Goal: Task Accomplishment & Management: Complete application form

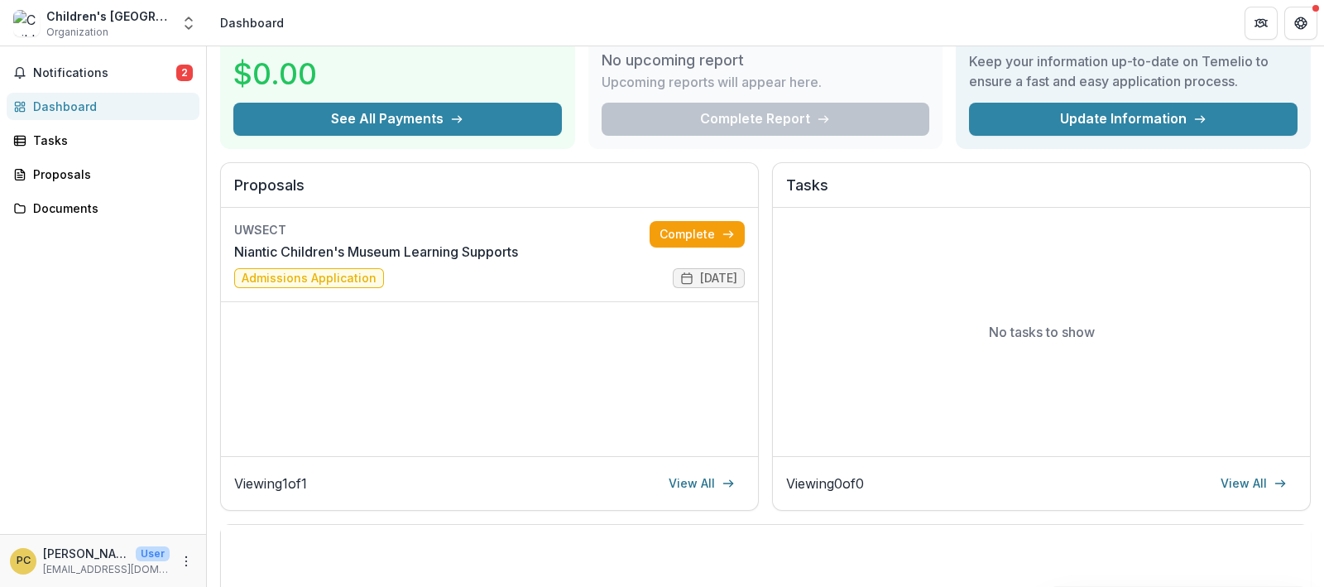
scroll to position [103, 0]
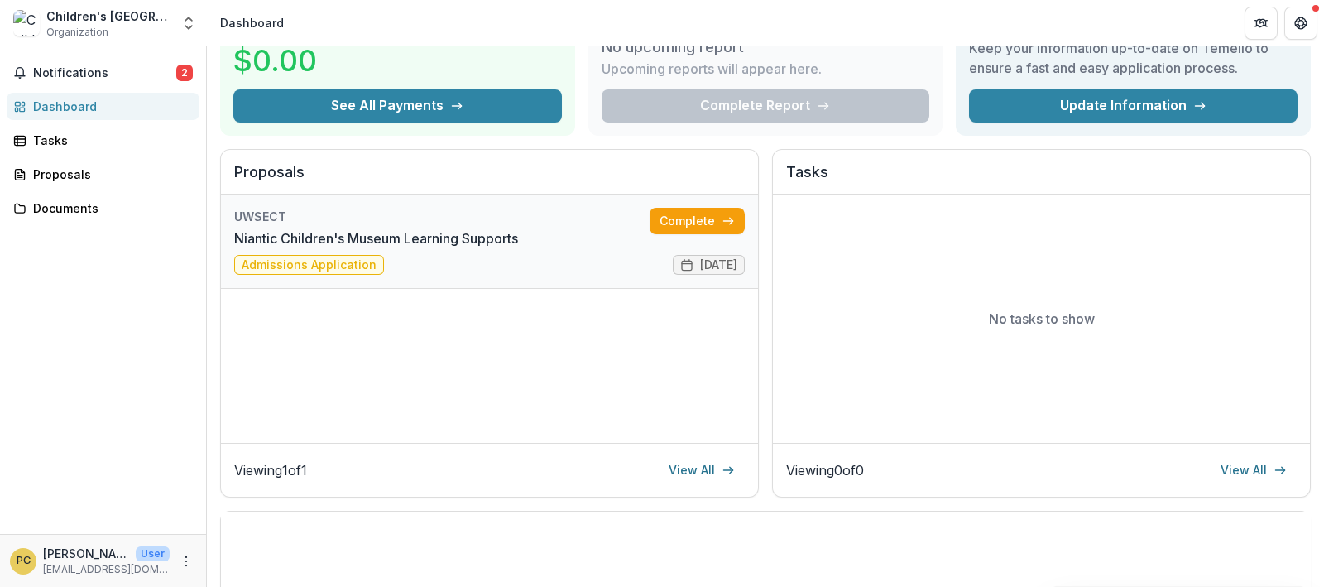
click at [262, 248] on link "Niantic Children's Museum Learning Supports" at bounding box center [376, 238] width 284 height 20
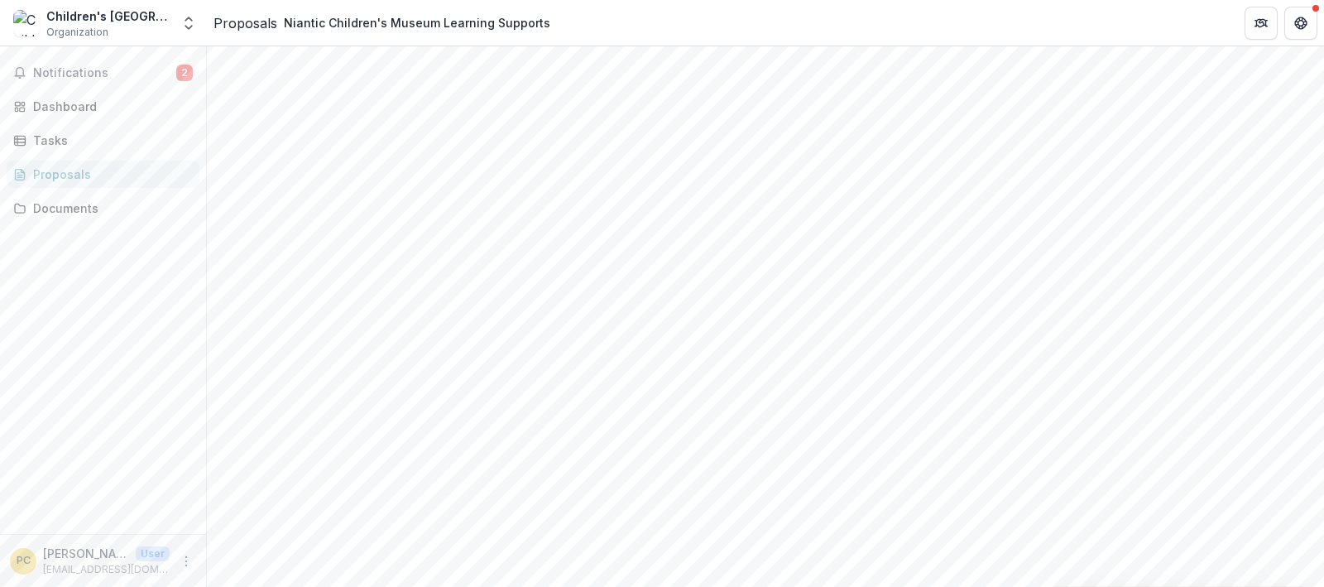
scroll to position [498, 0]
drag, startPoint x: 859, startPoint y: 315, endPoint x: 888, endPoint y: 480, distance: 167.3
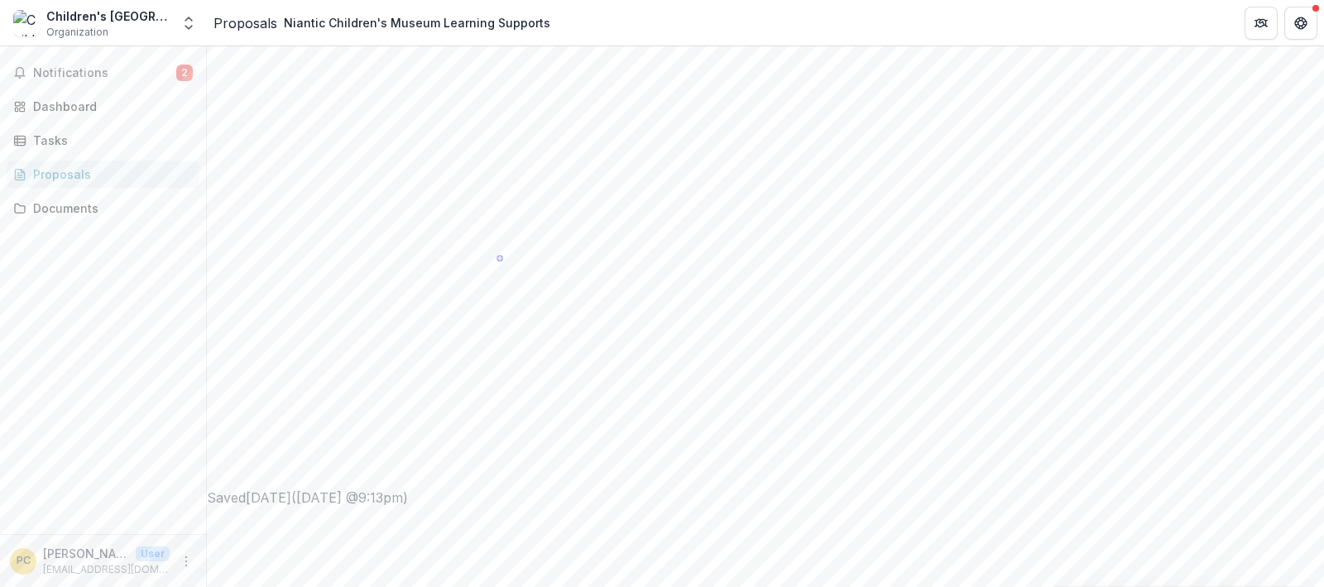
drag, startPoint x: 623, startPoint y: 237, endPoint x: 383, endPoint y: 275, distance: 242.8
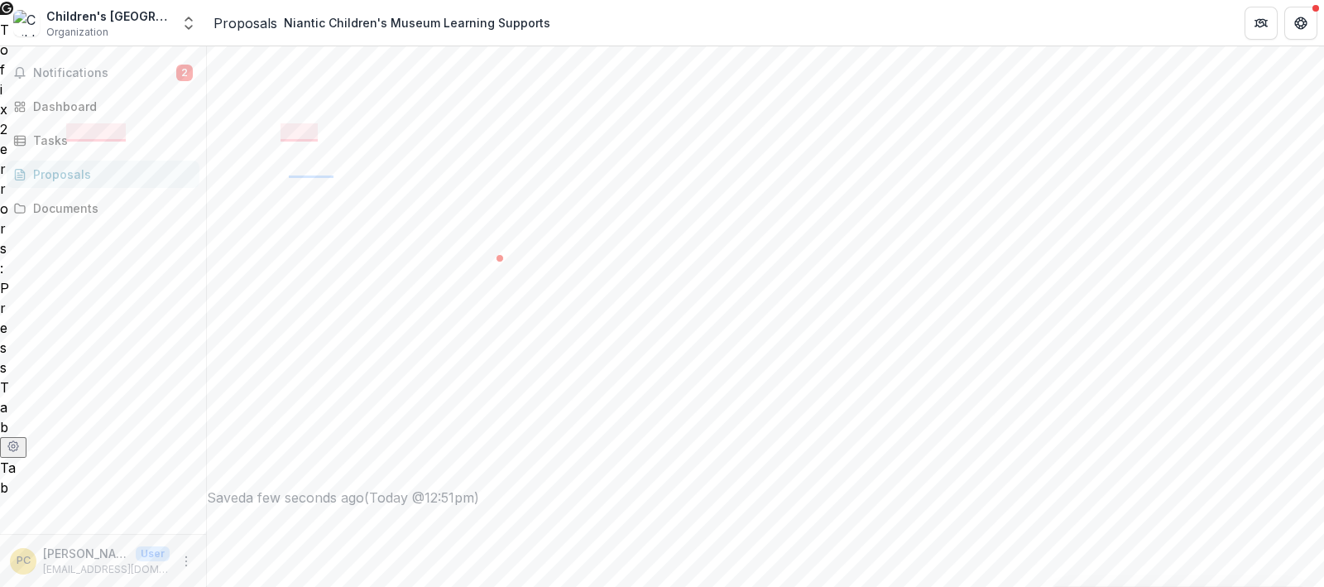
drag, startPoint x: 427, startPoint y: 227, endPoint x: 435, endPoint y: 225, distance: 8.6
click at [427, 227] on span "activities" at bounding box center [425, 226] width 52 height 17
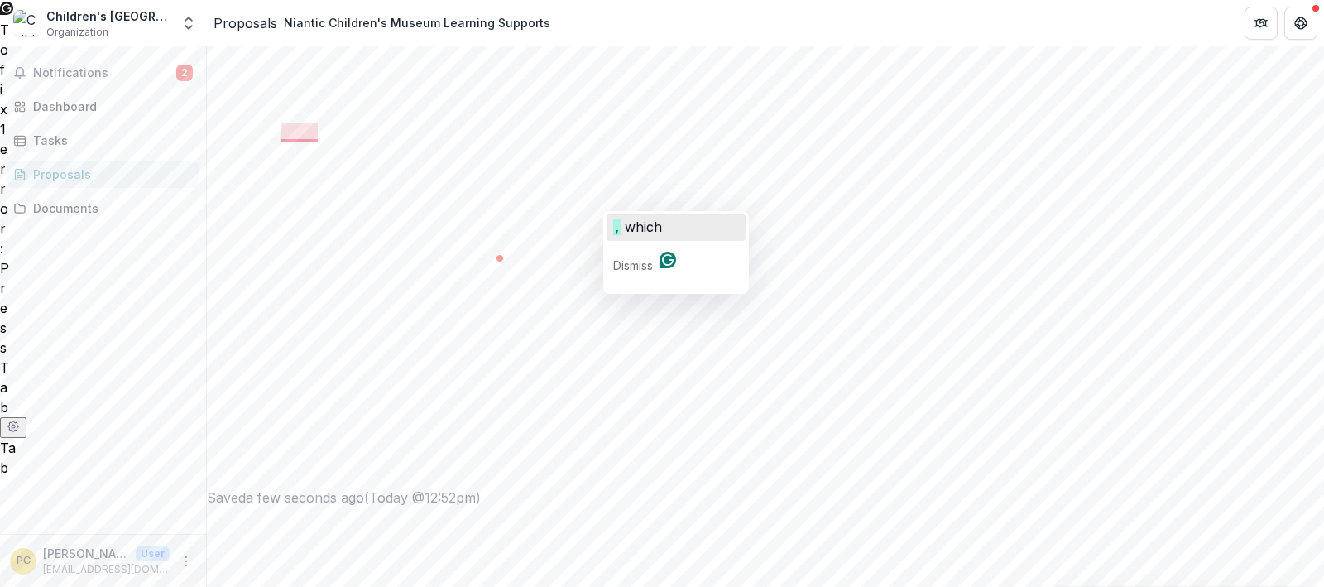
click at [644, 231] on span "which" at bounding box center [643, 226] width 37 height 17
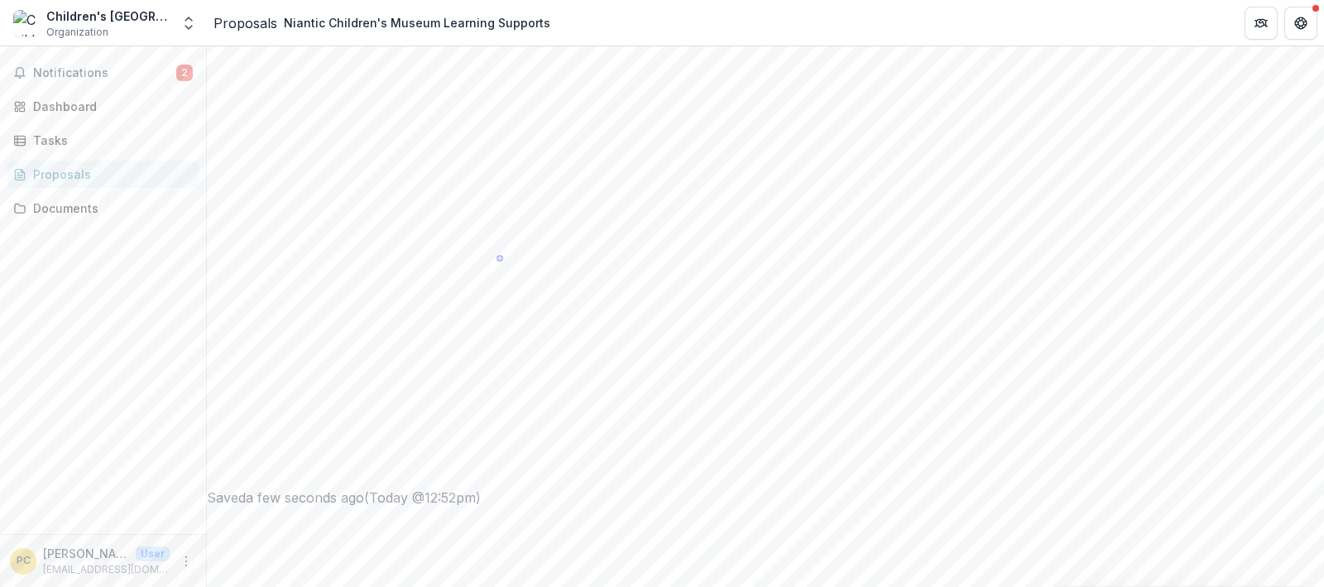
scroll to position [310, 0]
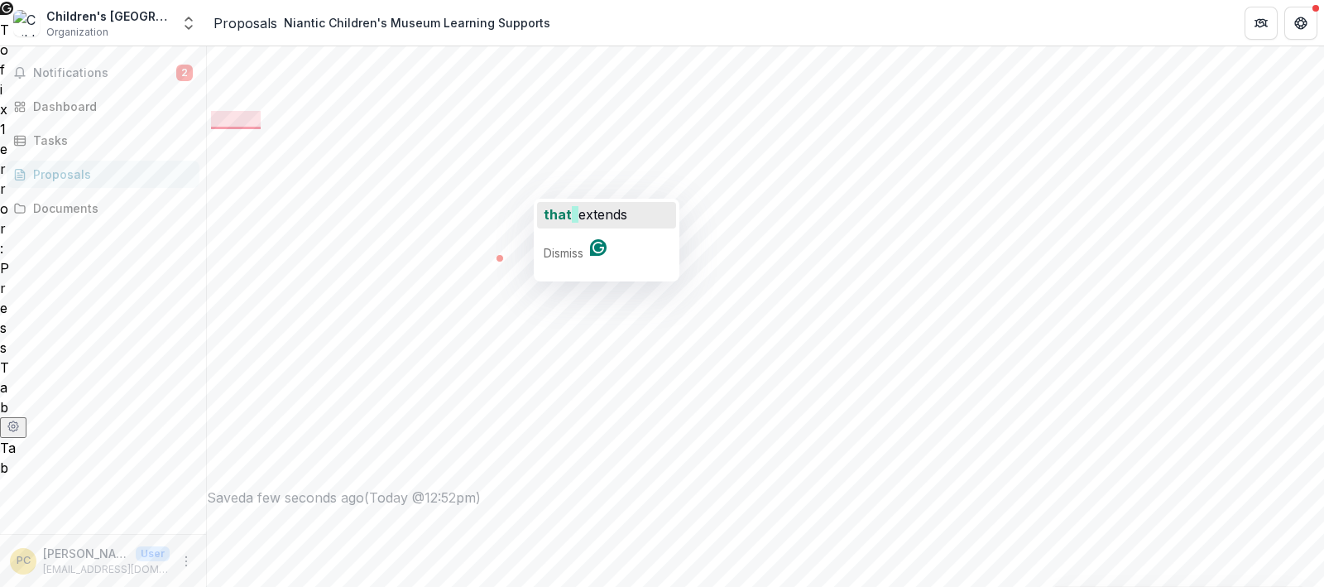
click at [564, 216] on span "that" at bounding box center [557, 214] width 28 height 17
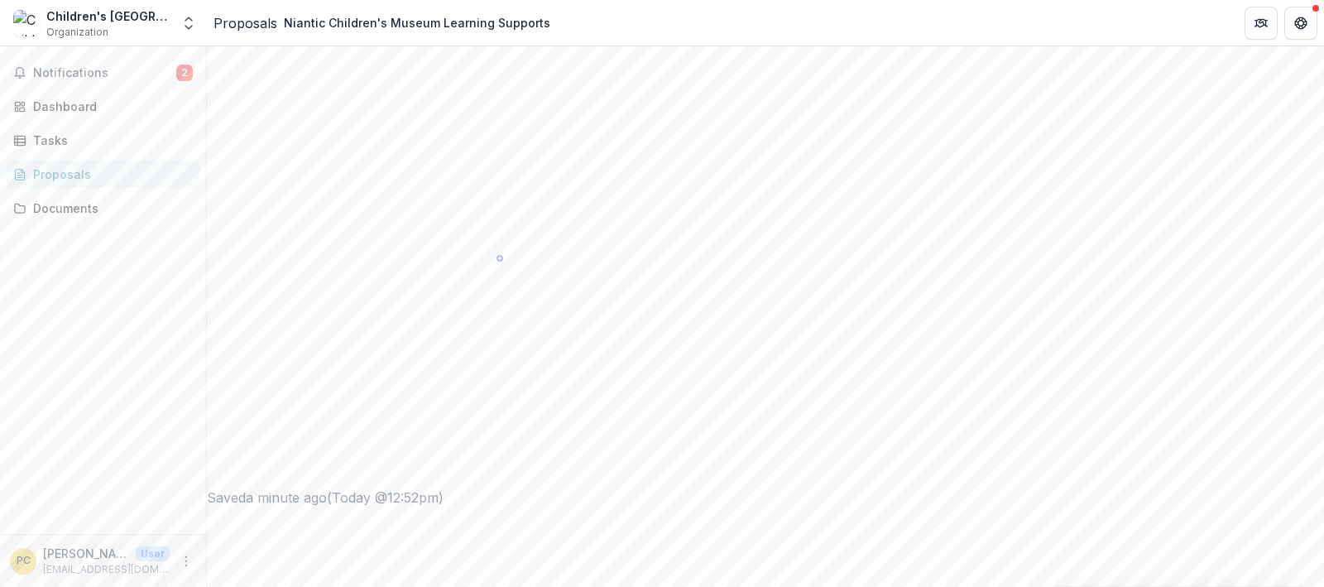
scroll to position [249, 0]
drag, startPoint x: 625, startPoint y: 193, endPoint x: 642, endPoint y: 224, distance: 35.9
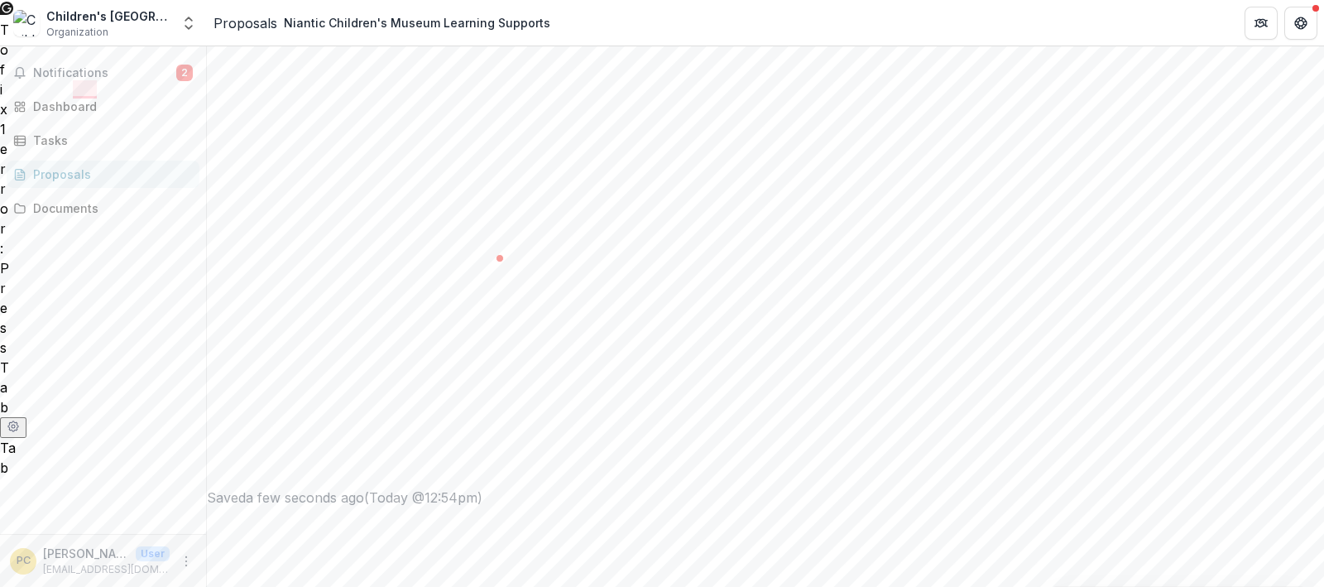
click at [414, 185] on span "and" at bounding box center [426, 183] width 25 height 17
drag, startPoint x: 425, startPoint y: 242, endPoint x: 806, endPoint y: 258, distance: 380.9
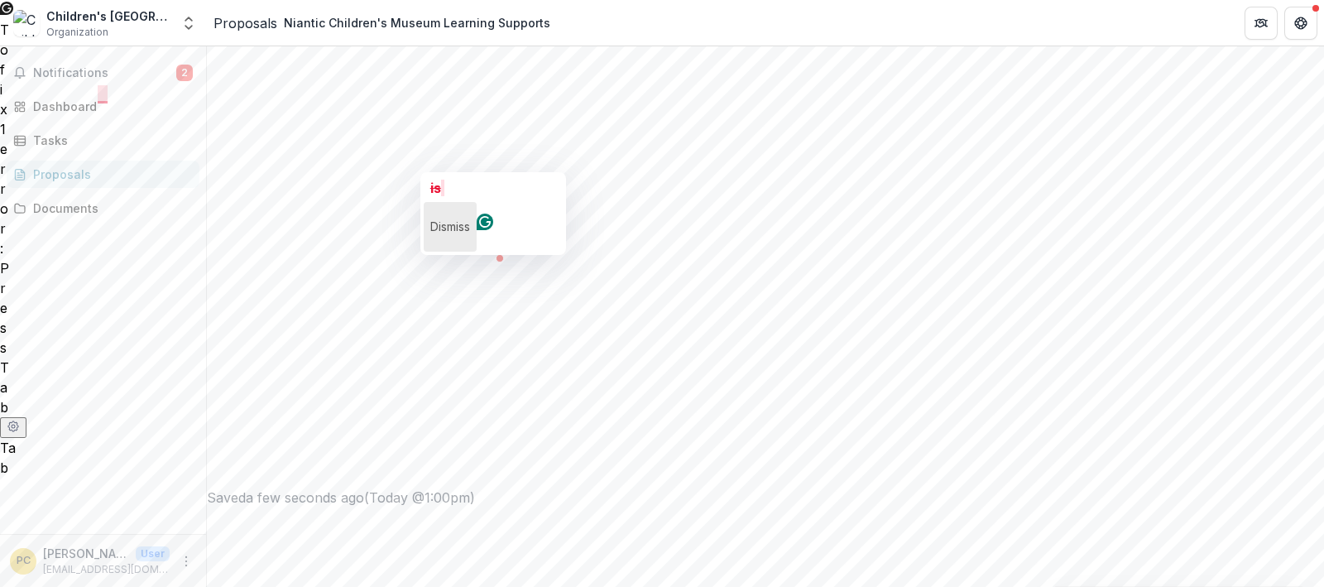
click at [433, 217] on p "Dismiss" at bounding box center [450, 226] width 40 height 26
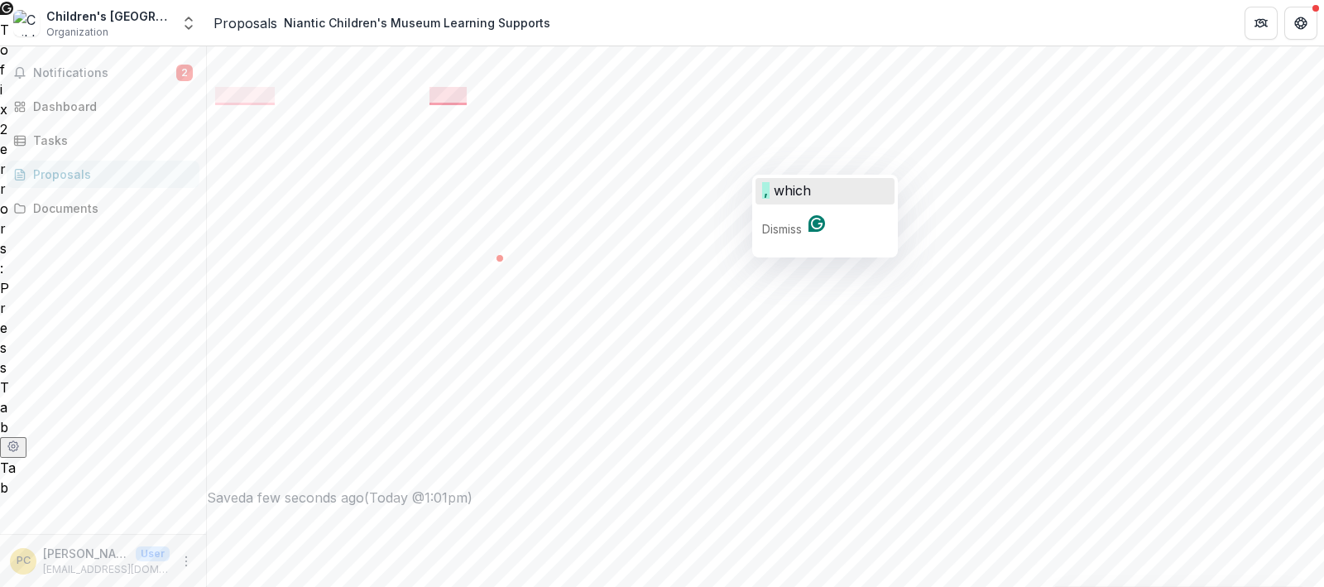
click at [779, 194] on span "which" at bounding box center [791, 190] width 37 height 17
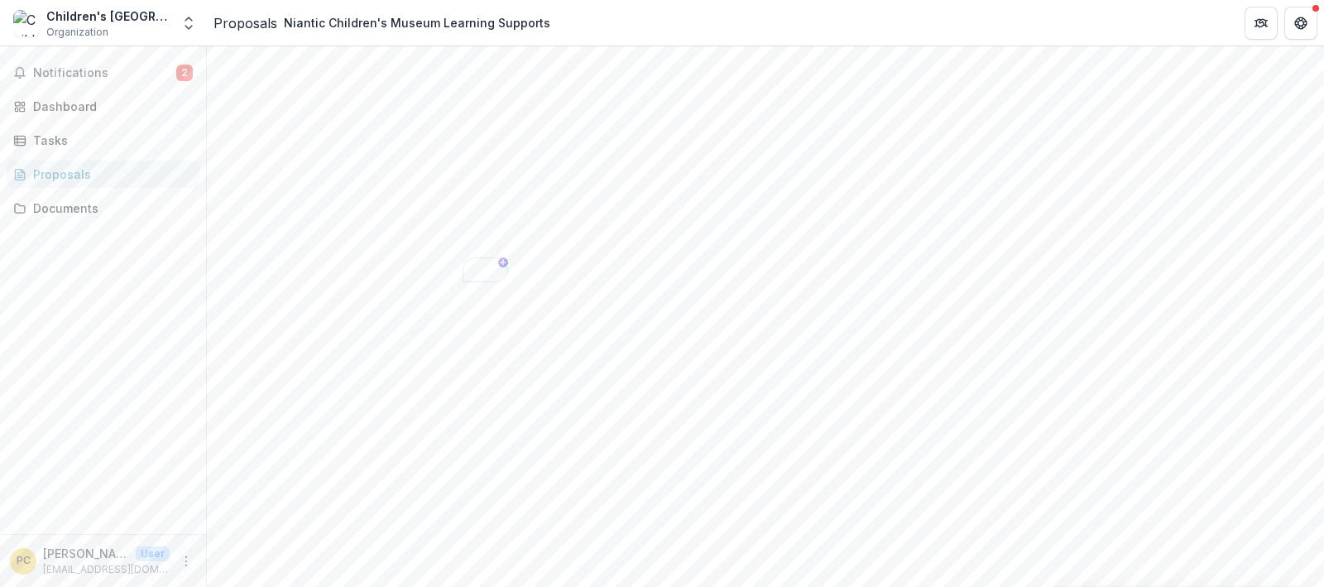
scroll to position [405, 0]
drag, startPoint x: 857, startPoint y: 482, endPoint x: 836, endPoint y: 494, distance: 24.4
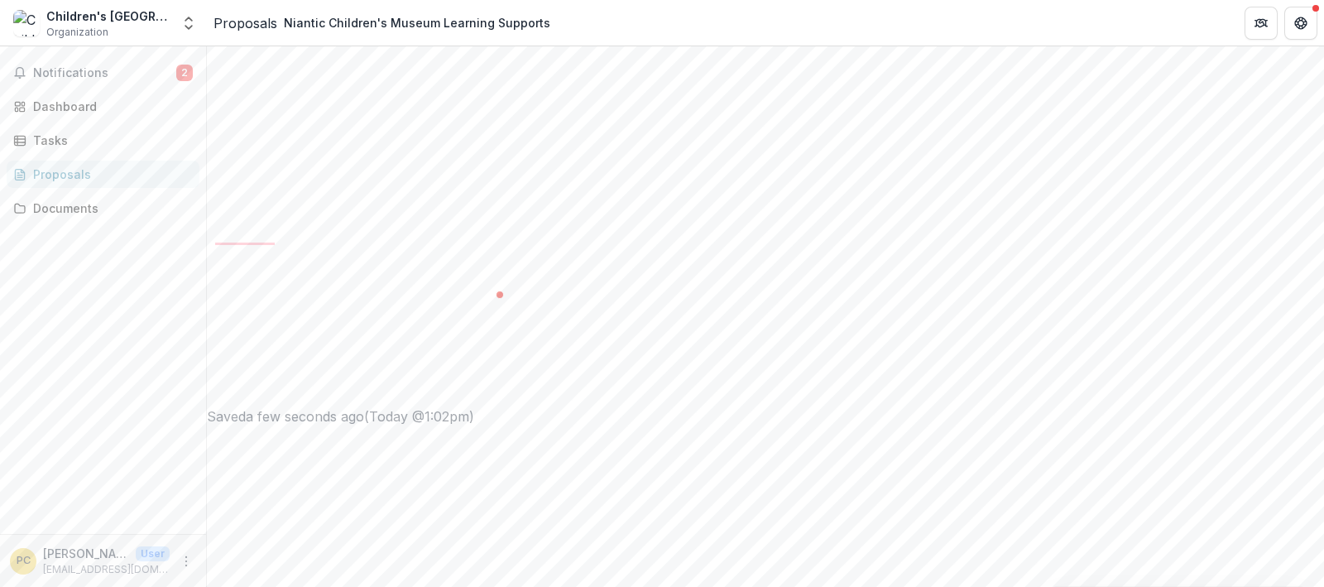
drag, startPoint x: 778, startPoint y: 102, endPoint x: 784, endPoint y: 127, distance: 25.5
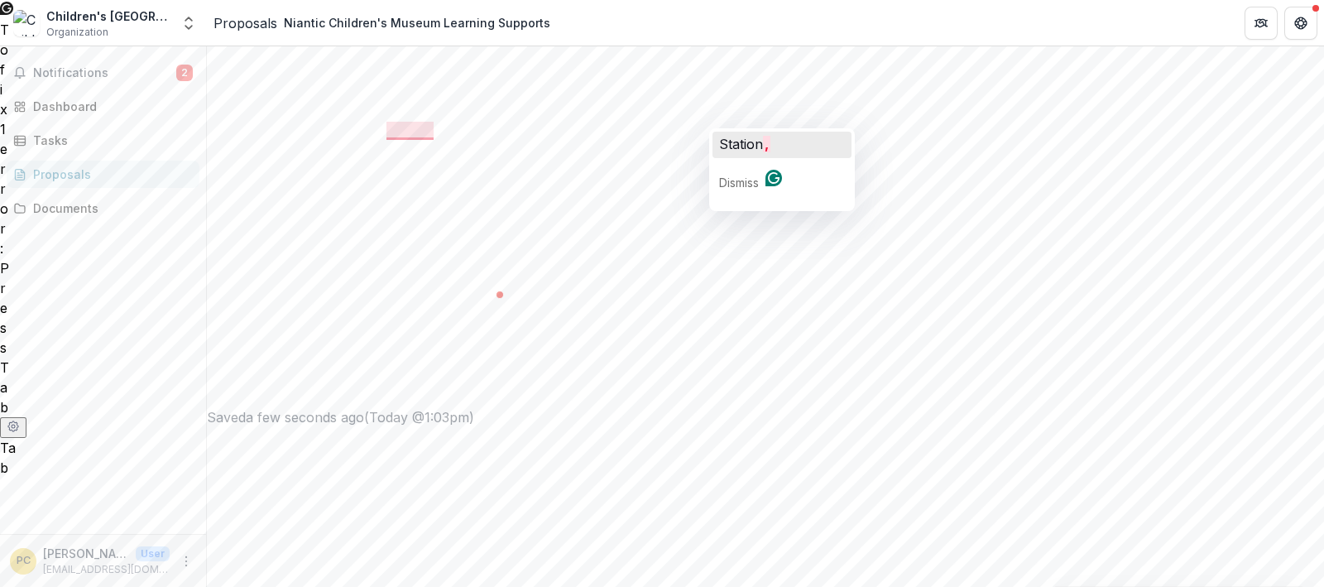
click at [730, 139] on span "Station" at bounding box center [741, 144] width 44 height 17
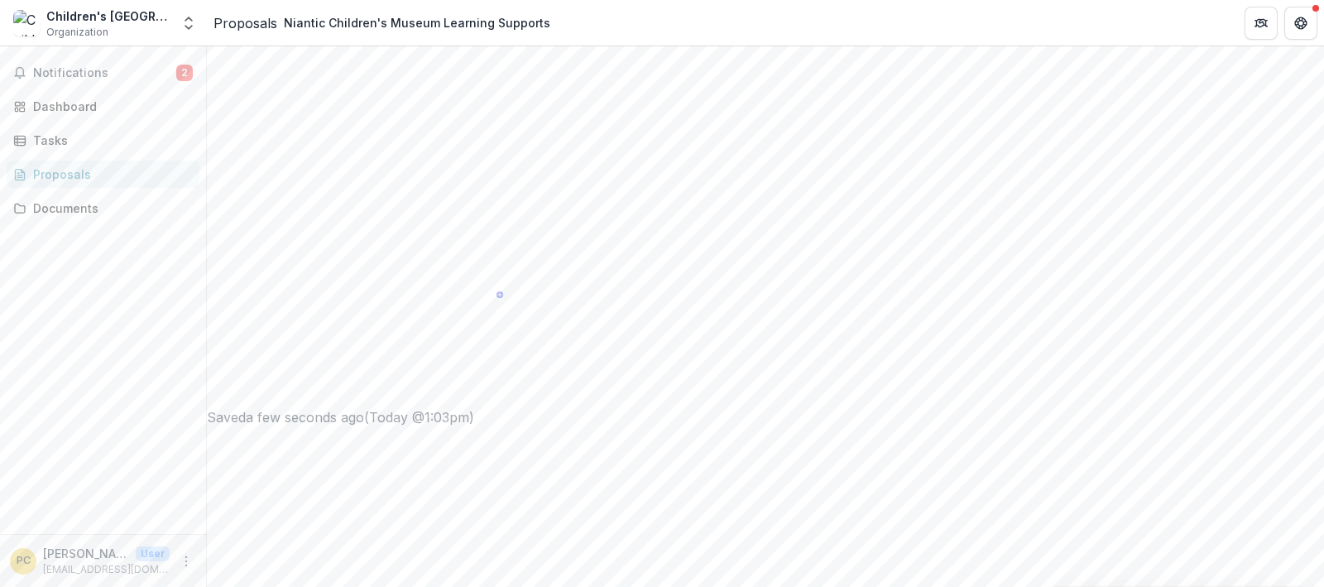
drag, startPoint x: 620, startPoint y: 84, endPoint x: 602, endPoint y: 116, distance: 36.3
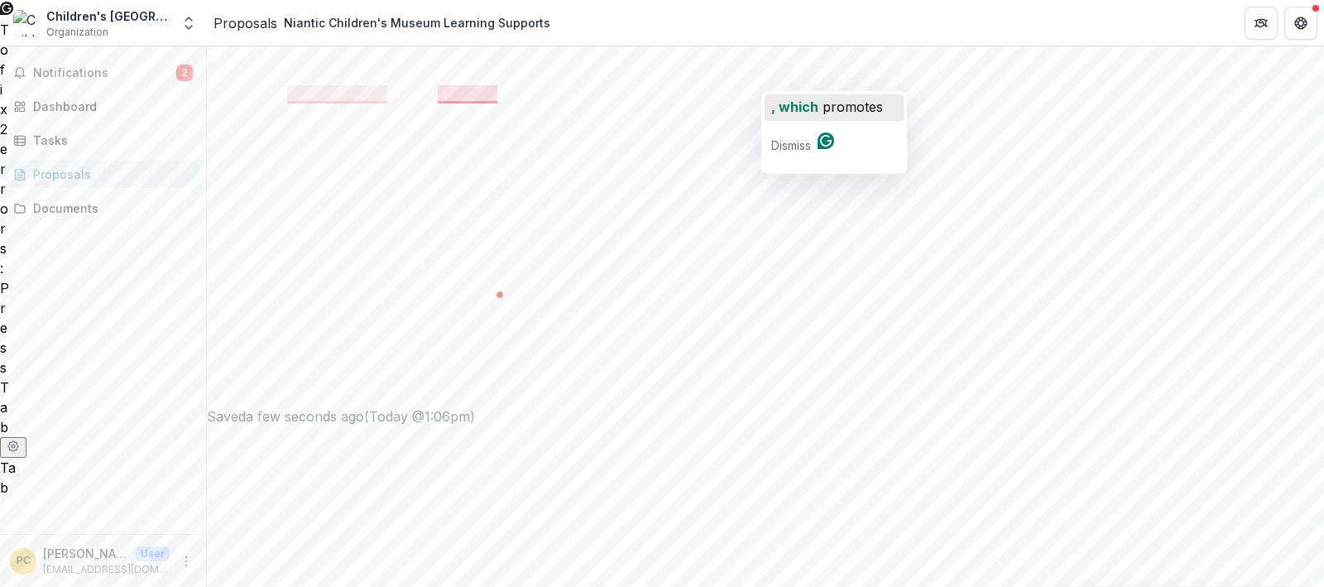
drag, startPoint x: 772, startPoint y: 80, endPoint x: 777, endPoint y: 109, distance: 29.4
click at [777, 109] on html "**********" at bounding box center [662, 293] width 1324 height 587
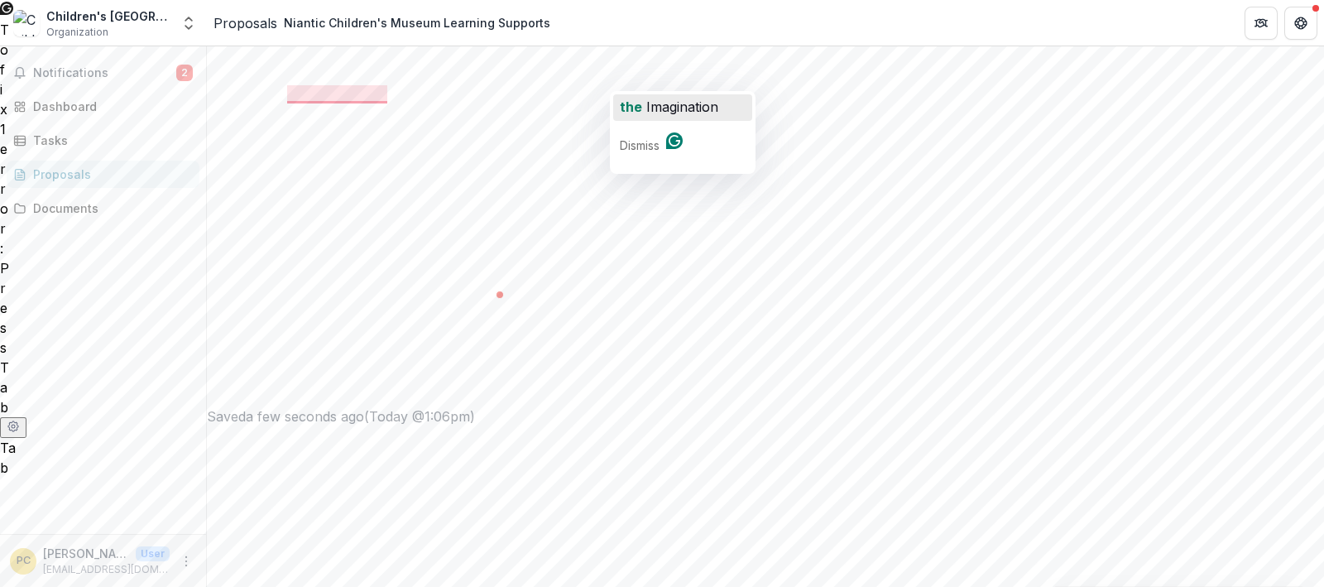
click at [630, 107] on span "the" at bounding box center [631, 106] width 22 height 17
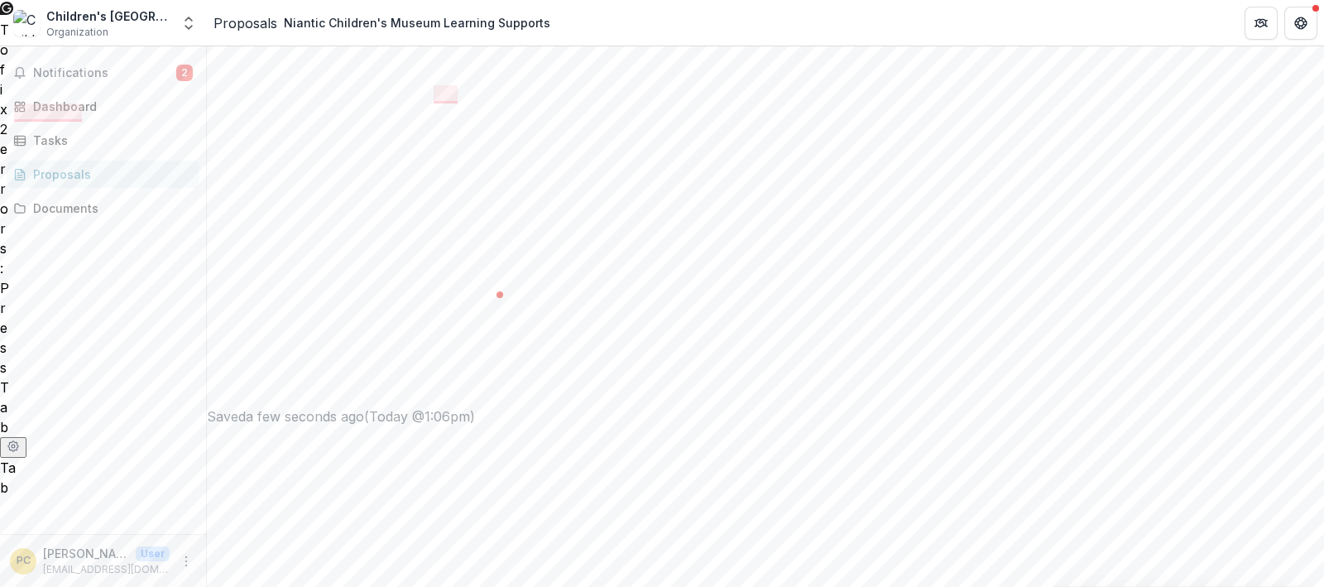
click at [778, 111] on span "and" at bounding box center [789, 106] width 23 height 17
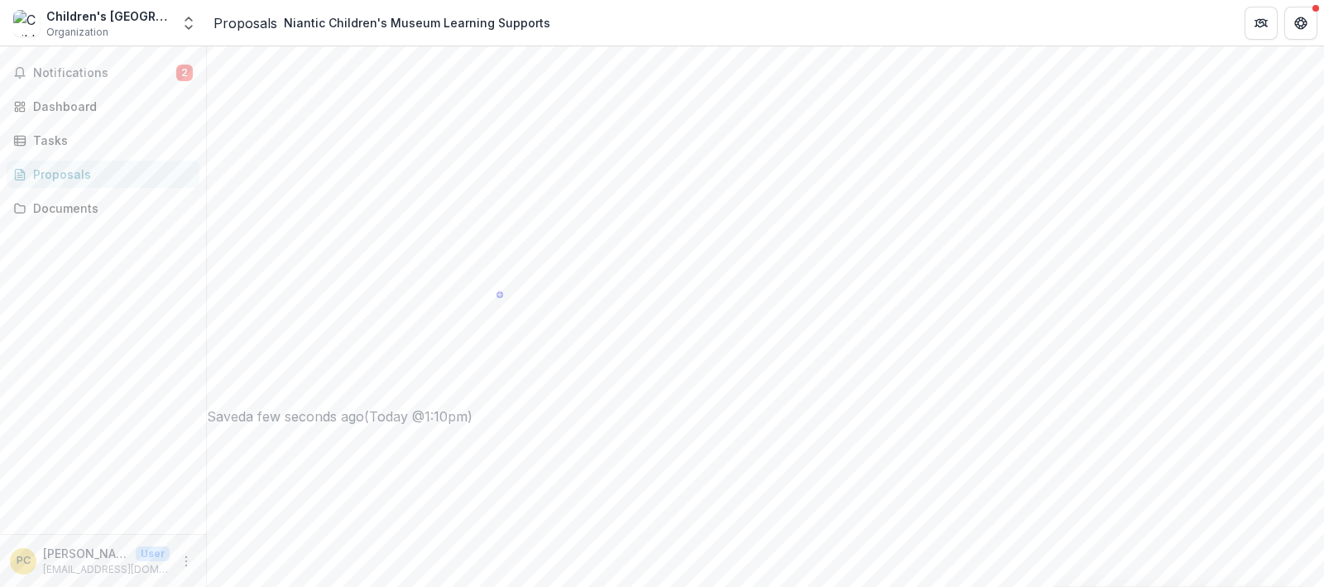
type textarea "**********"
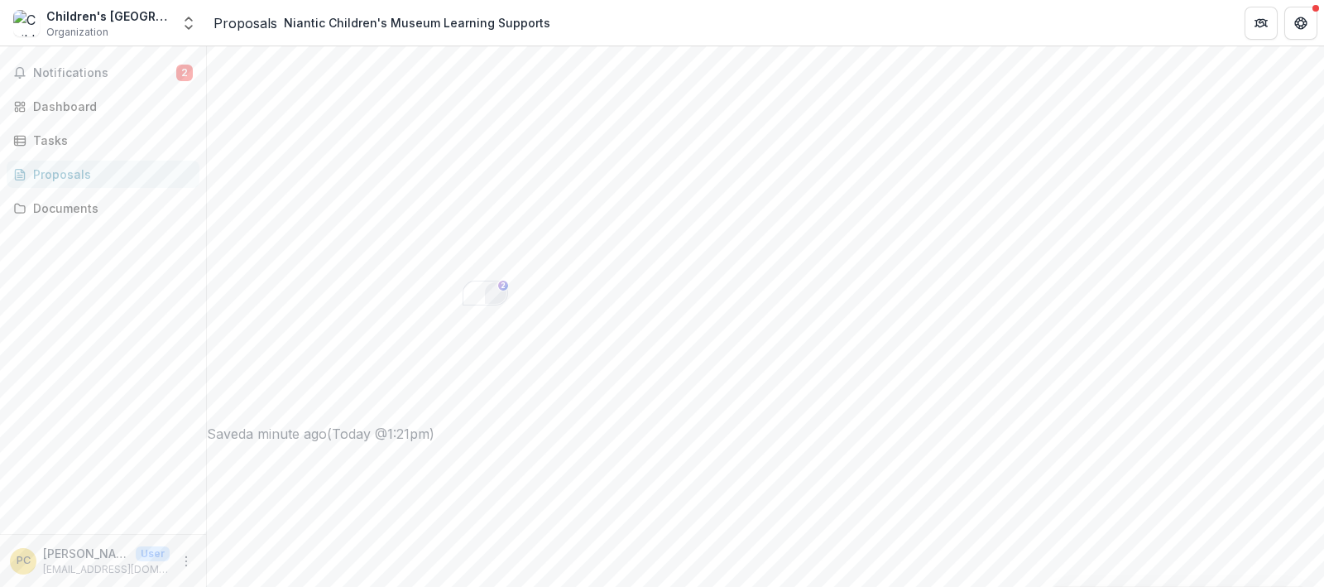
scroll to position [156, 0]
type input "********"
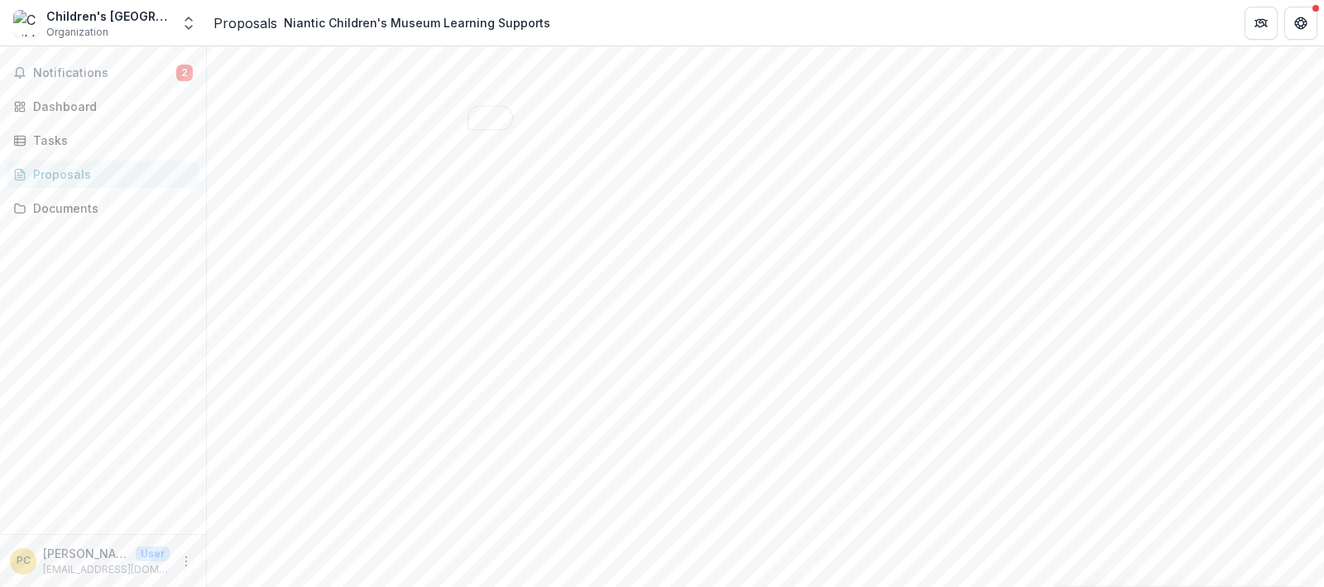
type textarea "**********"
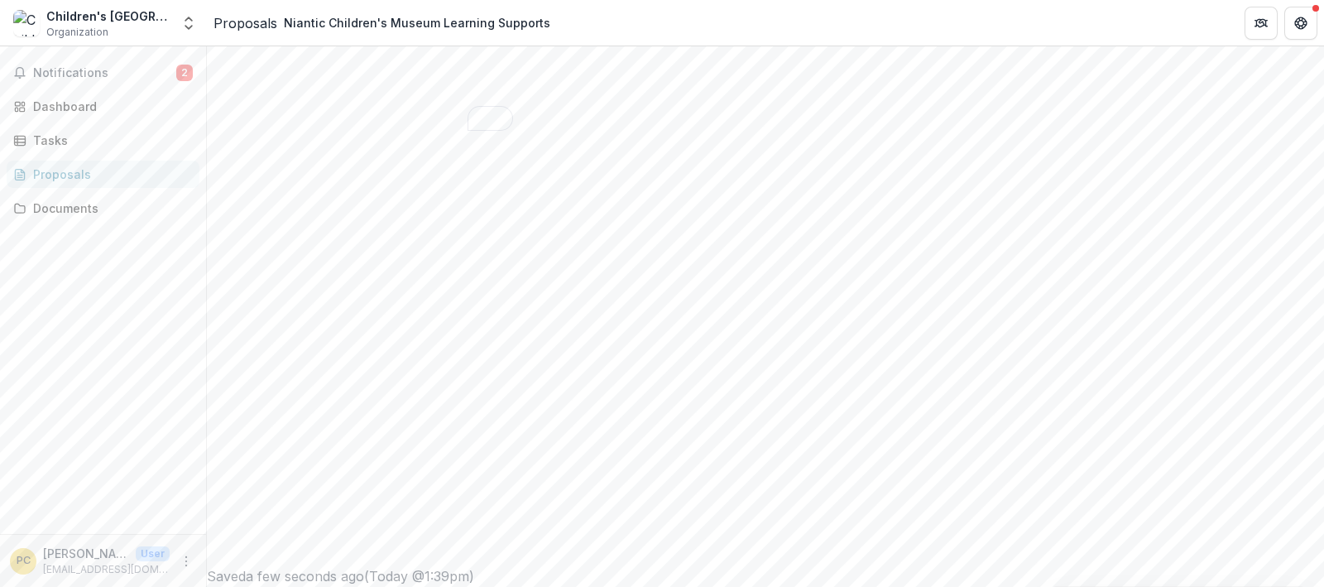
scroll to position [696, 0]
type input "********"
drag, startPoint x: 856, startPoint y: 315, endPoint x: 855, endPoint y: 330, distance: 14.9
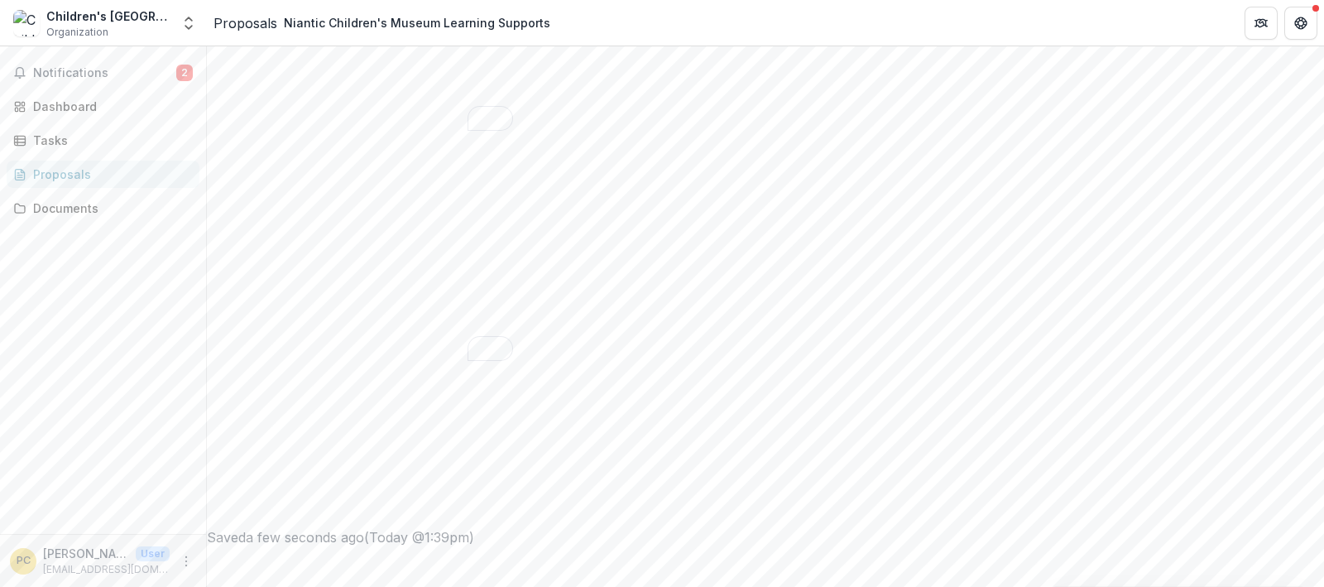
drag, startPoint x: 859, startPoint y: 311, endPoint x: 914, endPoint y: 552, distance: 246.8
drag, startPoint x: 855, startPoint y: 395, endPoint x: 869, endPoint y: 528, distance: 133.9
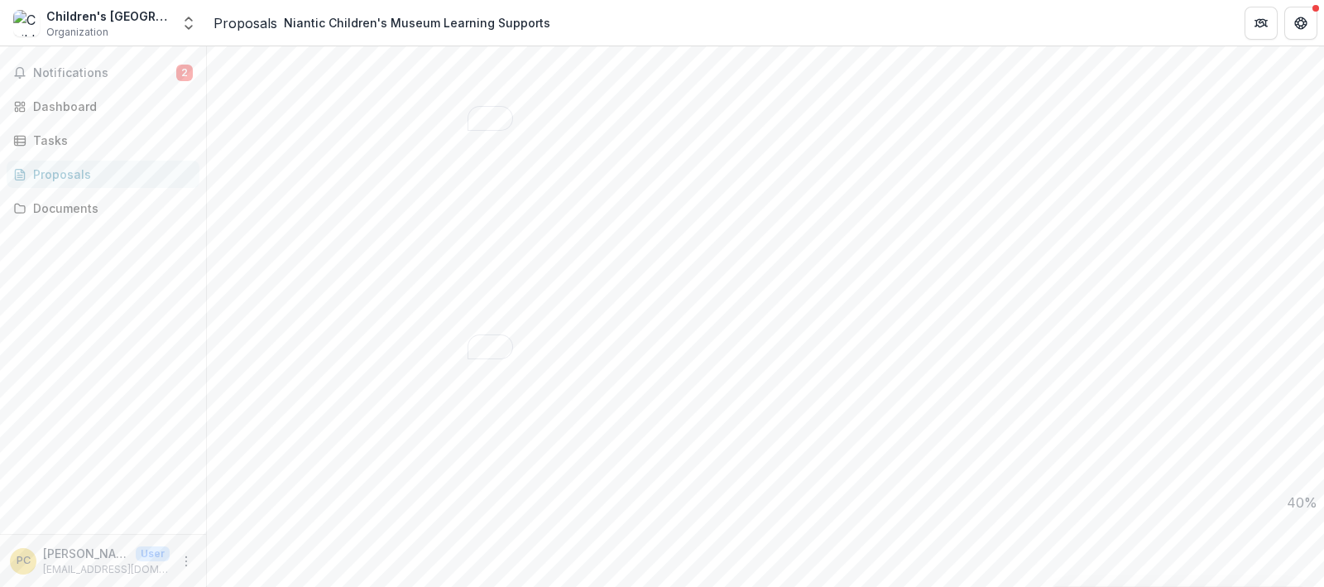
scroll to position [1385, 0]
drag, startPoint x: 859, startPoint y: 316, endPoint x: 927, endPoint y: 468, distance: 166.3
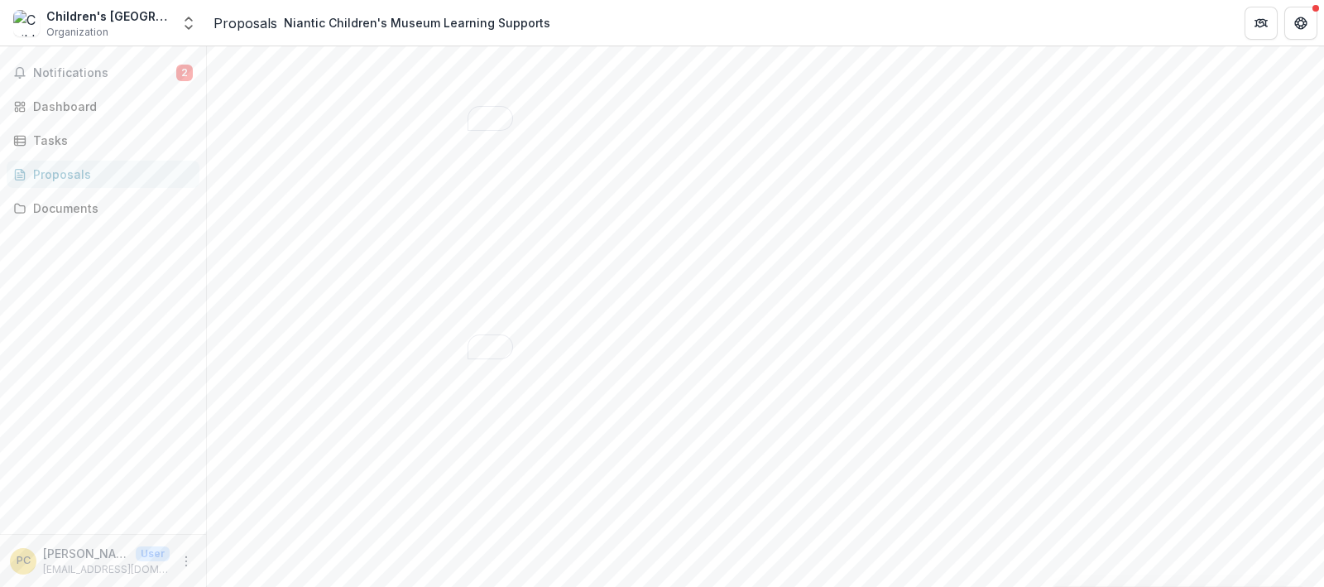
scroll to position [1884, 0]
drag, startPoint x: 854, startPoint y: 278, endPoint x: 885, endPoint y: 401, distance: 127.2
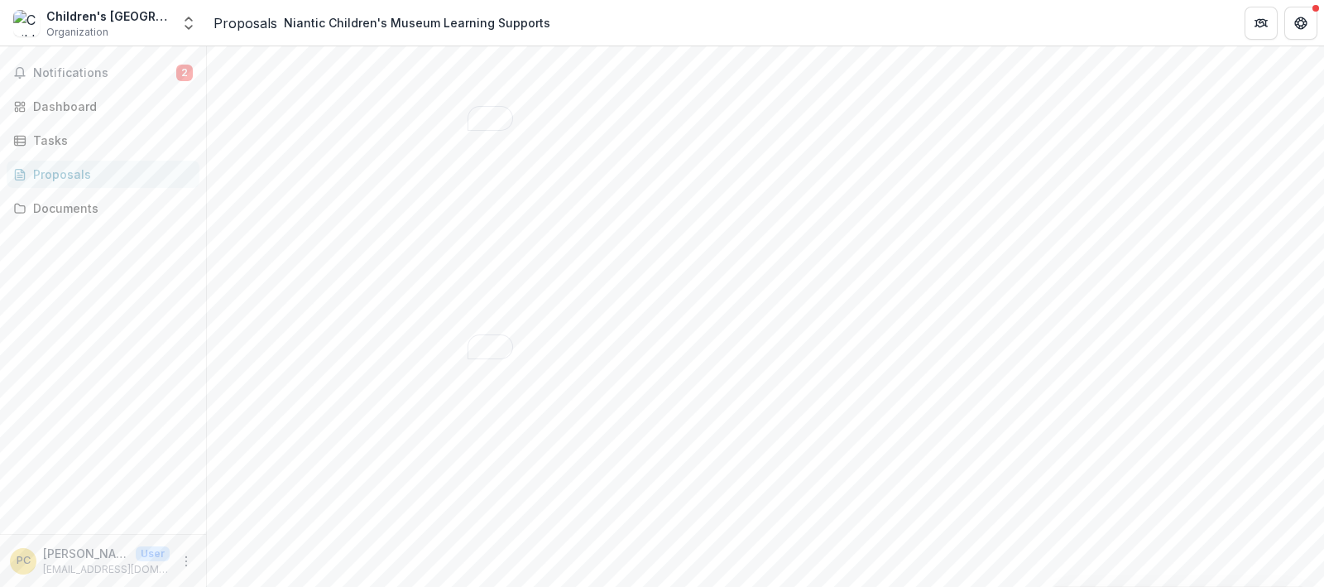
scroll to position [2443, 0]
drag, startPoint x: 859, startPoint y: 444, endPoint x: 888, endPoint y: 520, distance: 81.0
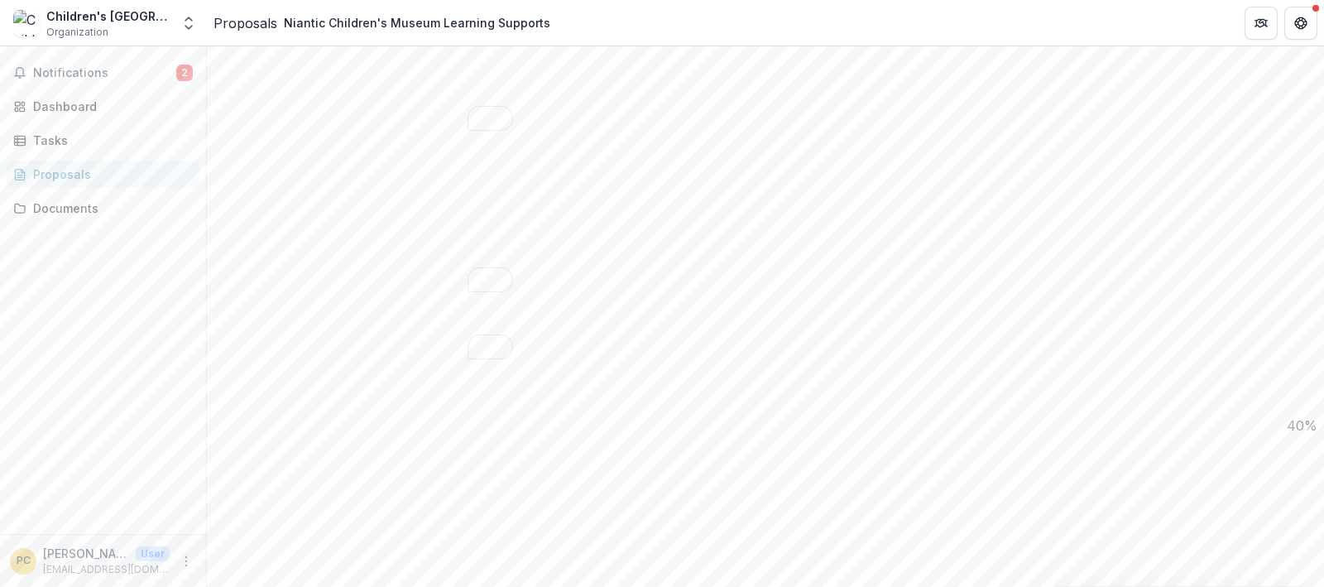
paste textarea "**********"
drag, startPoint x: 861, startPoint y: 395, endPoint x: 864, endPoint y: 322, distance: 72.9
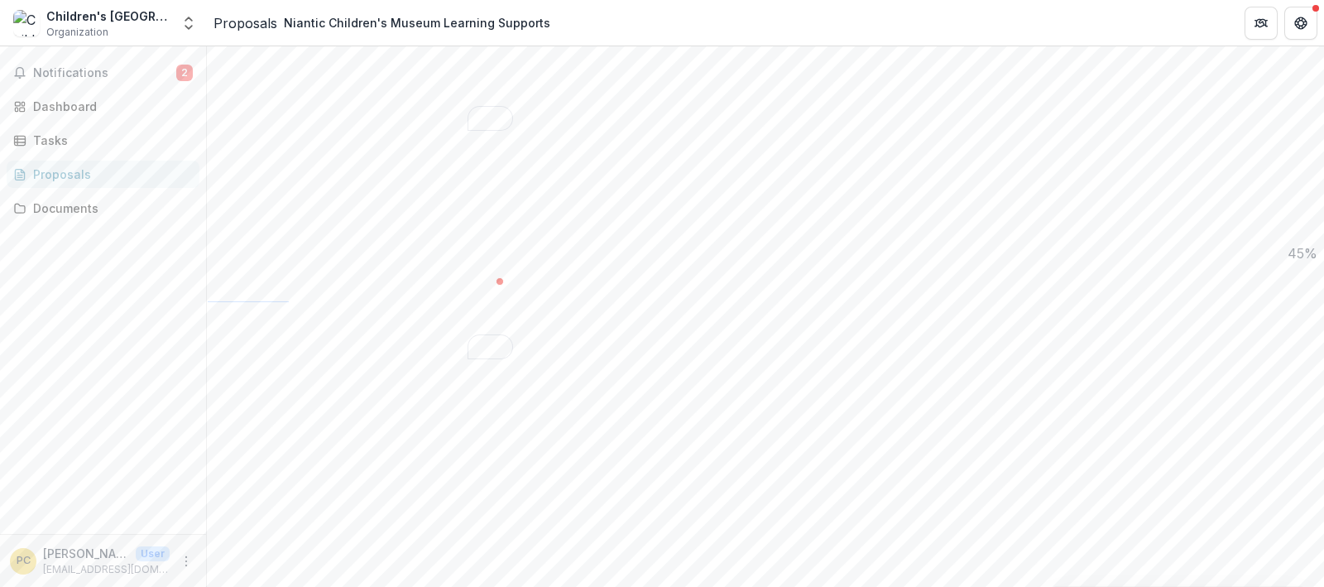
type textarea "**********"
drag, startPoint x: 859, startPoint y: 371, endPoint x: 844, endPoint y: 479, distance: 109.4
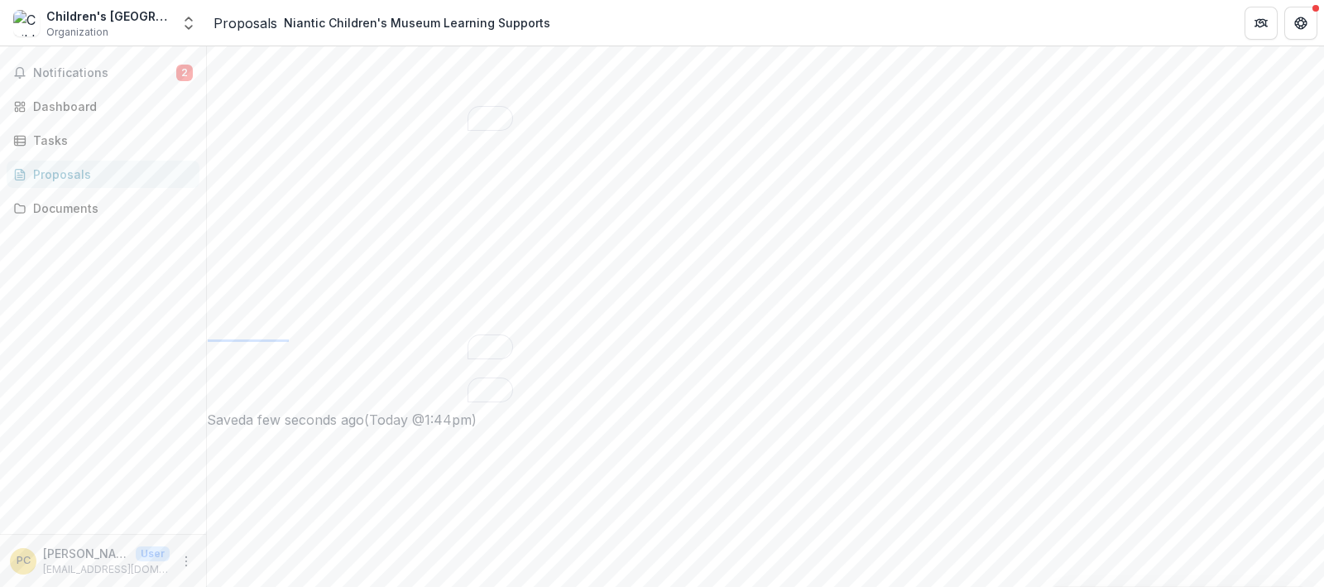
scroll to position [802, 0]
drag, startPoint x: 333, startPoint y: 112, endPoint x: 390, endPoint y: 130, distance: 59.9
copy div "What service(s) does the program provide? Describe the frequency and availaibil…"
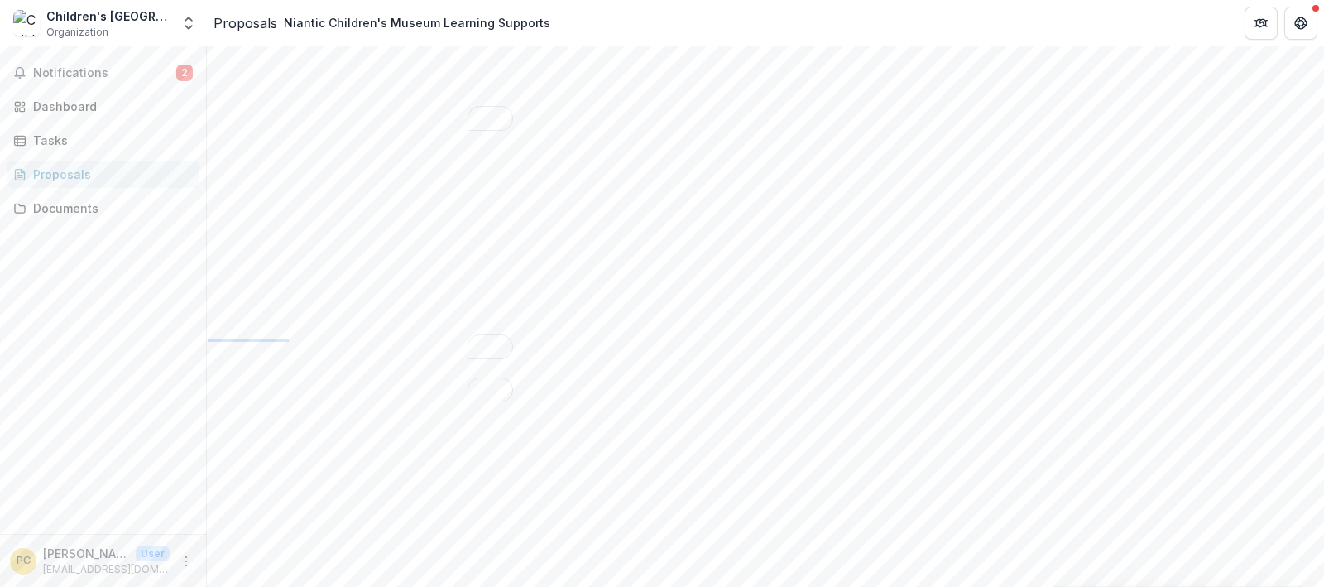
drag, startPoint x: 330, startPoint y: 103, endPoint x: 855, endPoint y: 138, distance: 526.5
copy div "Describe how your program has partnered with other organizations to achieve gre…"
drag, startPoint x: 321, startPoint y: 274, endPoint x: 745, endPoint y: 274, distance: 424.4
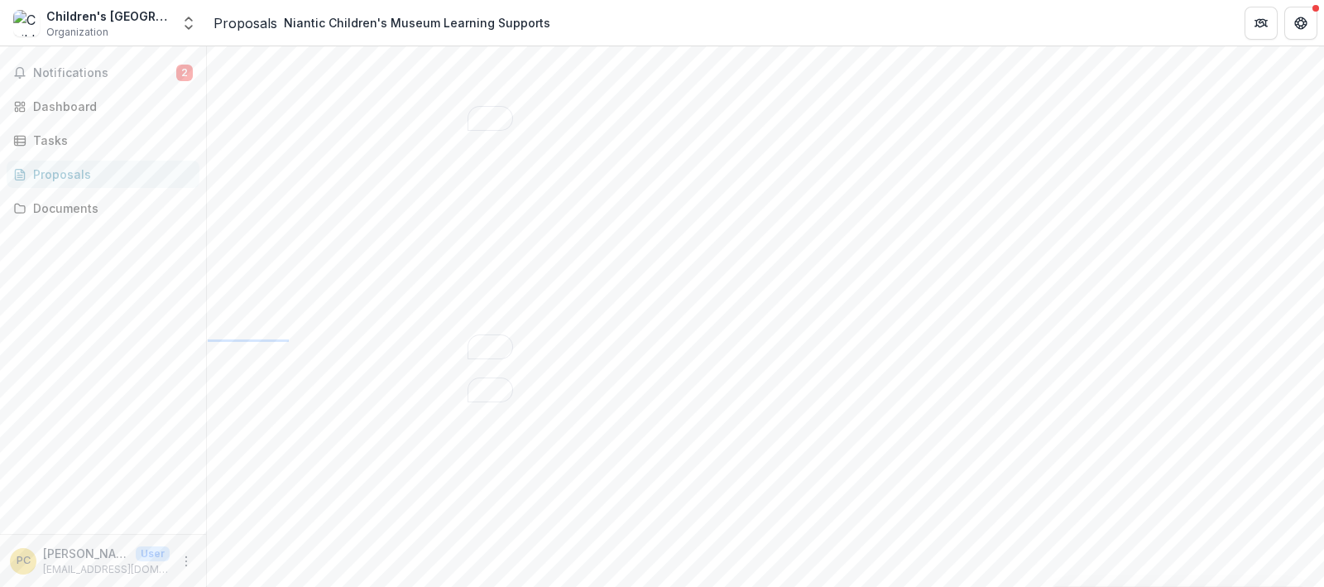
copy label "Describe the program's financial stability over the next three years. *"
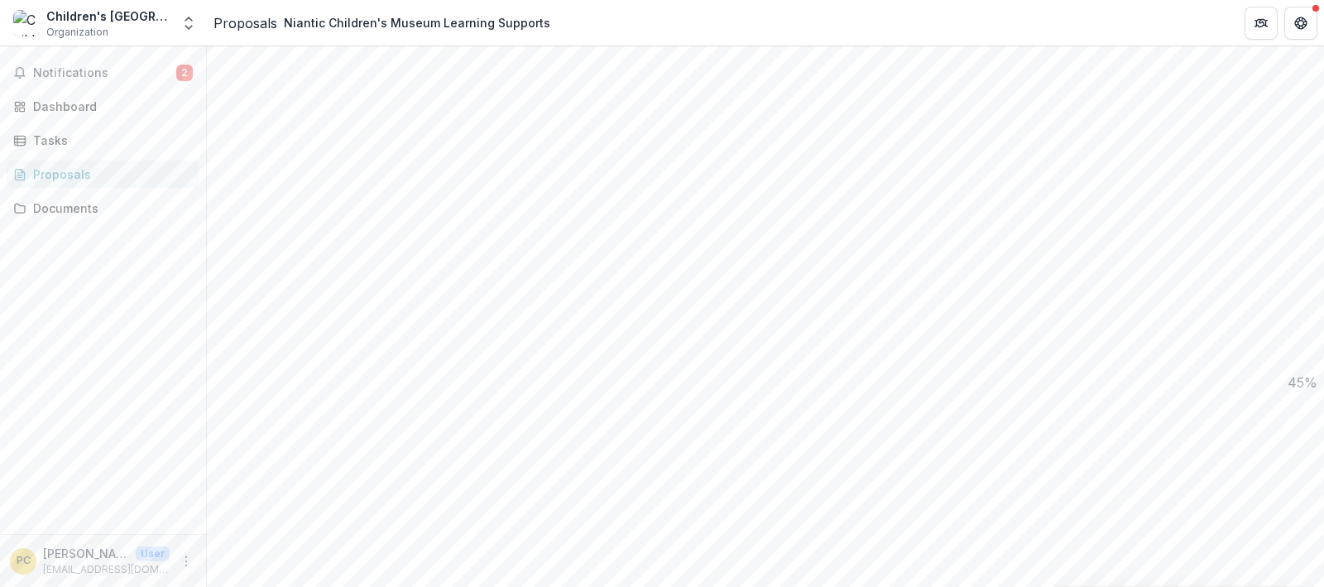
scroll to position [1401, 0]
click at [77, 567] on p "[EMAIL_ADDRESS][DOMAIN_NAME]" at bounding box center [106, 569] width 127 height 15
click at [147, 552] on p "User" at bounding box center [153, 553] width 34 height 15
click at [180, 563] on icon "More" at bounding box center [186, 560] width 13 height 13
click at [252, 548] on button "Logout" at bounding box center [295, 552] width 177 height 27
